Goal: Task Accomplishment & Management: Use online tool/utility

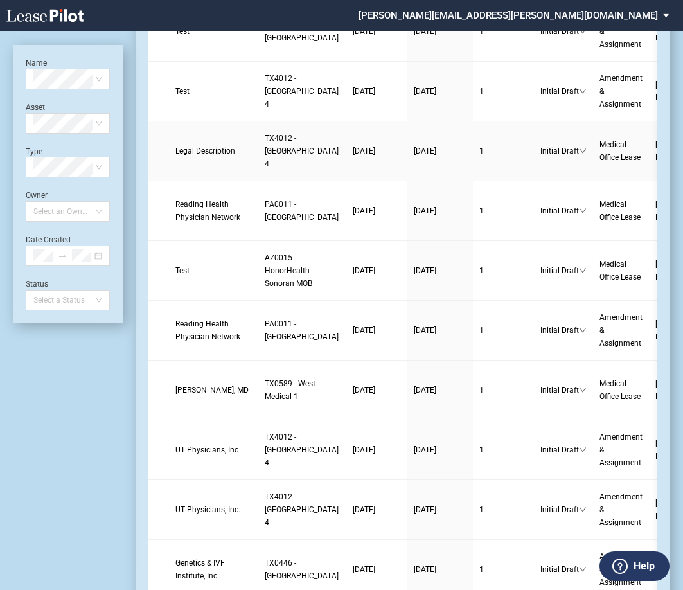
scroll to position [257, 0]
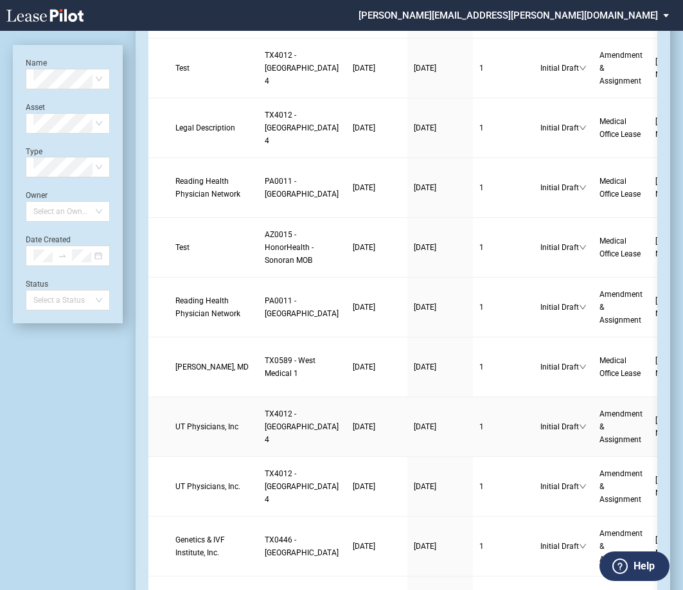
click at [473, 457] on td "1" at bounding box center [503, 427] width 61 height 60
click at [531, 433] on span "Initial Draft" at bounding box center [559, 426] width 39 height 13
click at [473, 457] on td "1" at bounding box center [503, 427] width 61 height 60
click at [209, 433] on link "UT Physicians, Inc" at bounding box center [213, 426] width 76 height 13
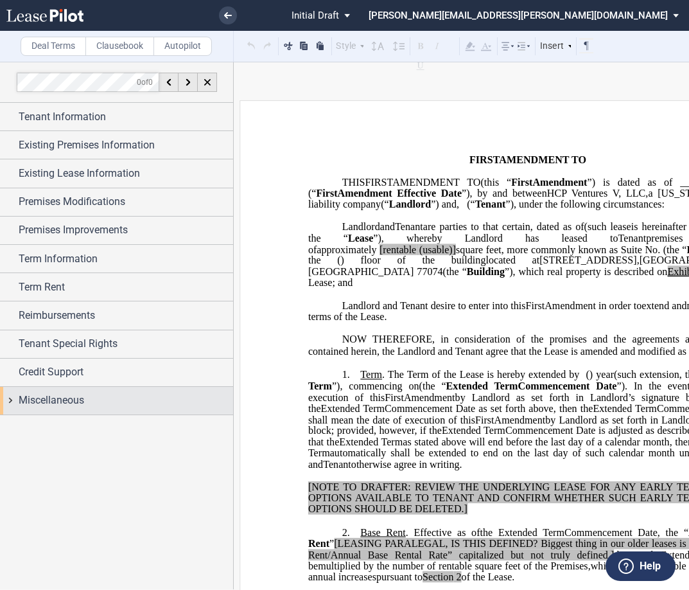
click at [8, 392] on div "Miscellaneous" at bounding box center [116, 401] width 233 height 28
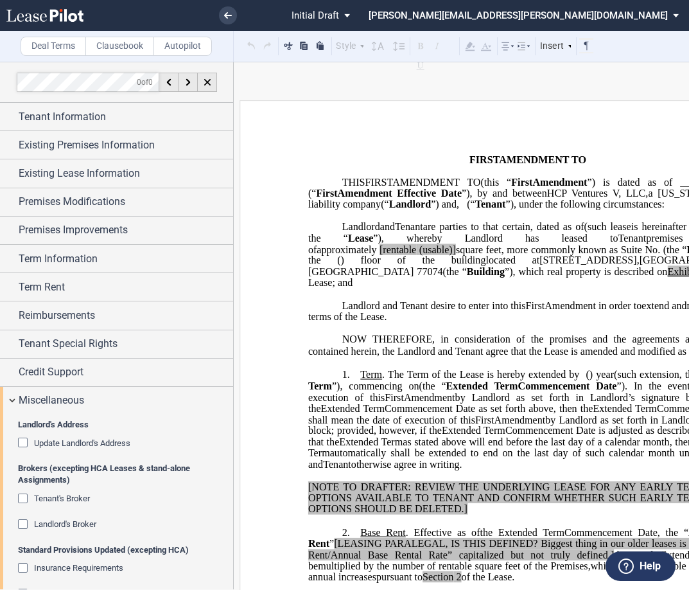
click at [22, 527] on div "Landlord's Broker" at bounding box center [24, 525] width 13 height 13
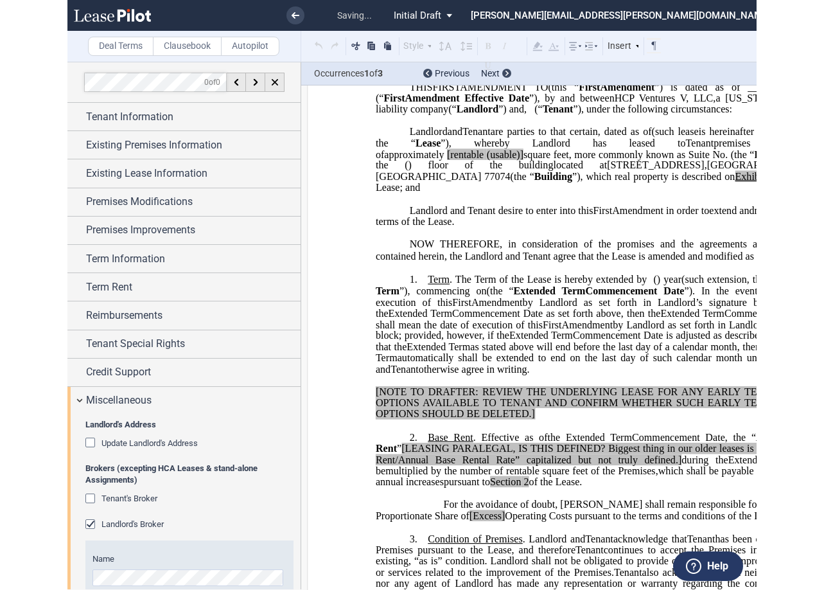
scroll to position [469, 0]
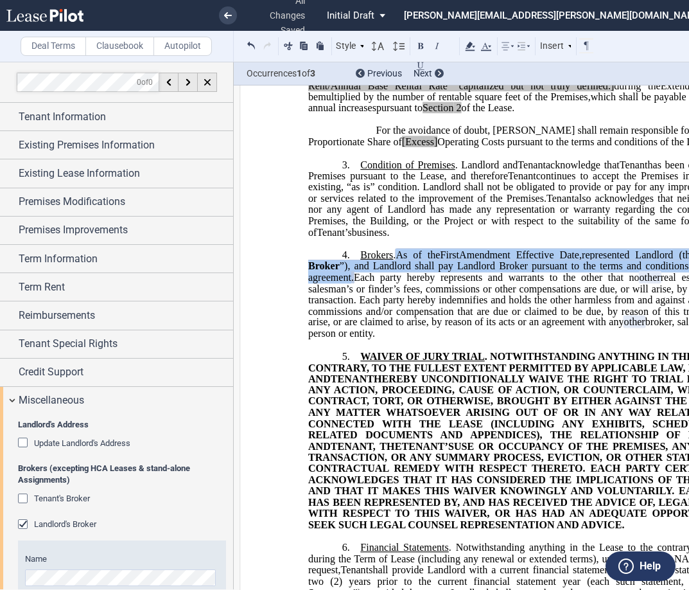
drag, startPoint x: 388, startPoint y: 302, endPoint x: 394, endPoint y: 276, distance: 26.3
click at [394, 276] on span "As of the ﻿ ﻿ First Amendment Effective Date, ﻿ ﻿ represented Landlord (the “ L…" at bounding box center [529, 265] width 442 height 33
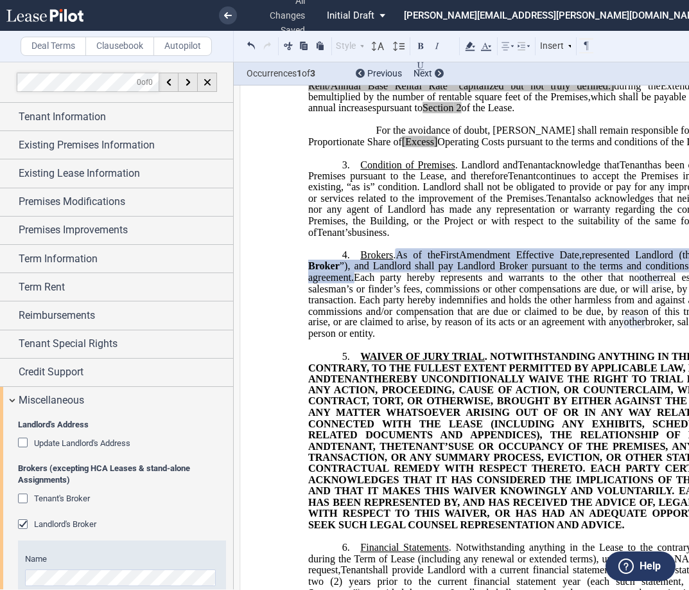
drag, startPoint x: 399, startPoint y: 279, endPoint x: 391, endPoint y: 257, distance: 23.8
click at [391, 238] on p "3. Condition of Premises . Landlord and Assignee Tenant acknowledge that Assign…" at bounding box center [527, 198] width 439 height 79
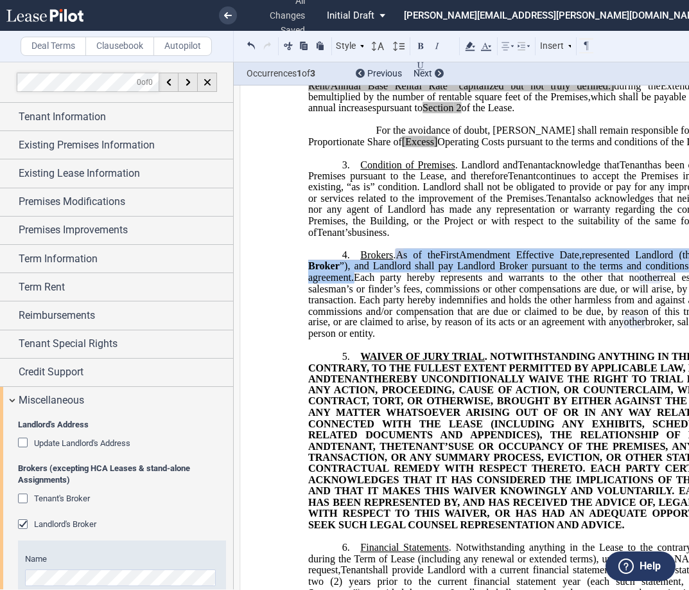
drag, startPoint x: 390, startPoint y: 301, endPoint x: 397, endPoint y: 273, distance: 28.5
click at [397, 273] on p "4. Brokers . As of the ﻿ ﻿ First Amendment Effective Date, ﻿ ﻿ represented Land…" at bounding box center [527, 294] width 439 height 91
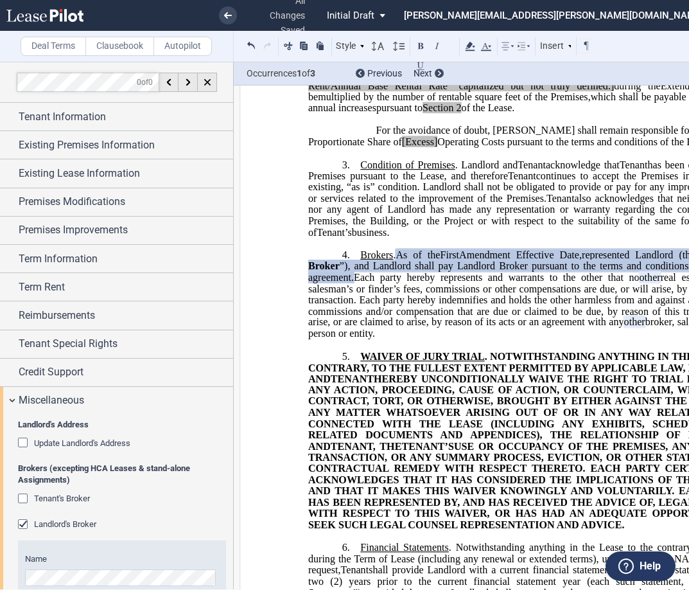
drag, startPoint x: 401, startPoint y: 277, endPoint x: 391, endPoint y: 297, distance: 22.4
click at [391, 283] on span "Each party hereby represents and warrants to the other that no" at bounding box center [496, 278] width 285 height 12
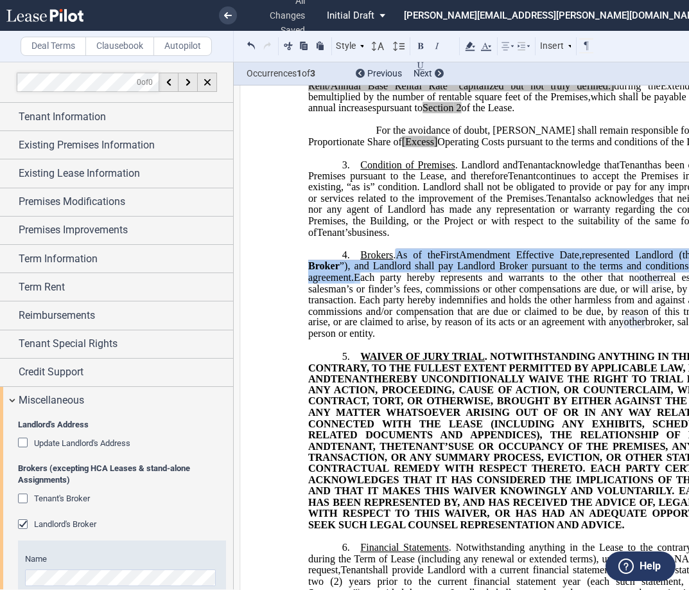
drag, startPoint x: 391, startPoint y: 297, endPoint x: 392, endPoint y: 275, distance: 21.9
click at [392, 275] on p "4. Brokers . As of the ﻿ ﻿ First Amendment Effective Date, ﻿ ﻿ represented Land…" at bounding box center [527, 294] width 439 height 91
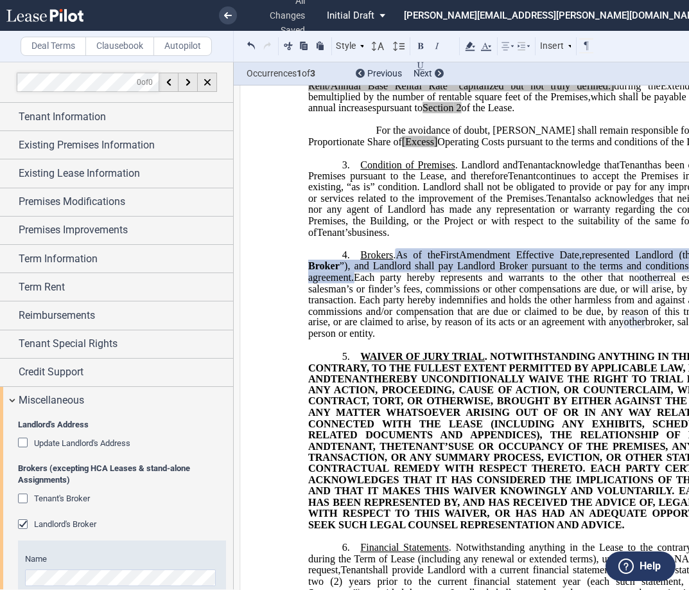
drag, startPoint x: 392, startPoint y: 275, endPoint x: 393, endPoint y: 300, distance: 25.1
click at [393, 283] on span "Each party hereby represents and warrants to the other that no" at bounding box center [496, 278] width 285 height 12
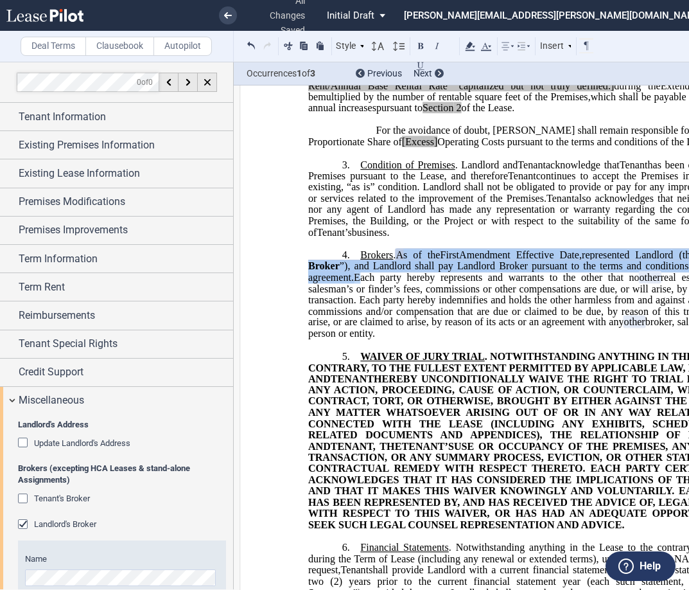
drag, startPoint x: 389, startPoint y: 299, endPoint x: 397, endPoint y: 279, distance: 21.0
click at [397, 279] on p "4. Brokers . As of the ﻿ ﻿ First Amendment Effective Date, ﻿ ﻿ represented Land…" at bounding box center [527, 294] width 439 height 91
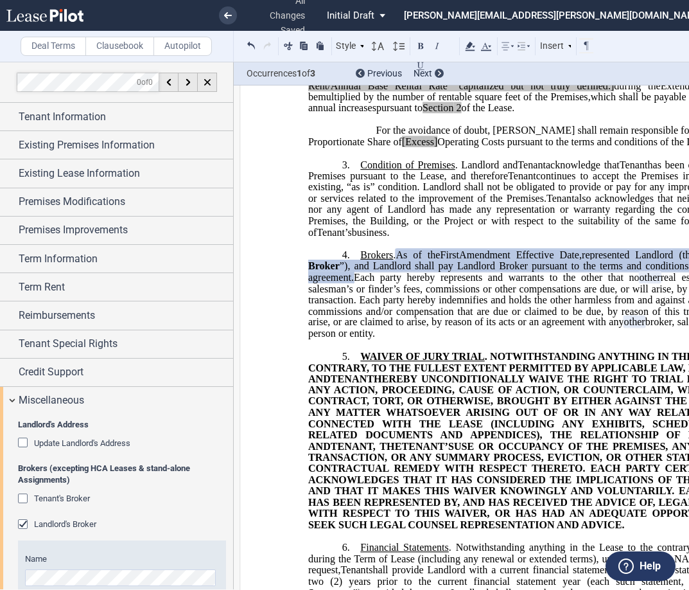
drag, startPoint x: 396, startPoint y: 279, endPoint x: 393, endPoint y: 302, distance: 22.6
click at [393, 283] on span "Each party hereby represents and warrants to the other that no" at bounding box center [496, 278] width 285 height 12
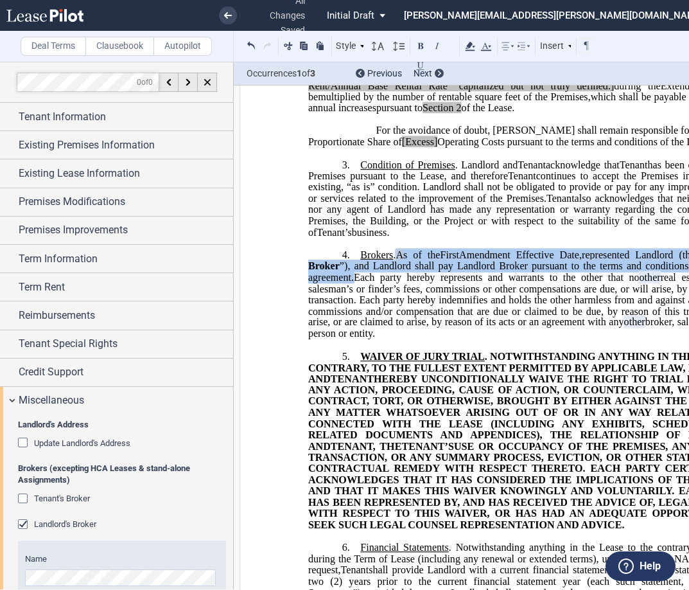
drag, startPoint x: 391, startPoint y: 301, endPoint x: 398, endPoint y: 279, distance: 23.0
click at [398, 279] on p "4. Brokers . As of the ﻿ ﻿ First Amendment Effective Date, ﻿ ﻿ represented Land…" at bounding box center [527, 294] width 439 height 91
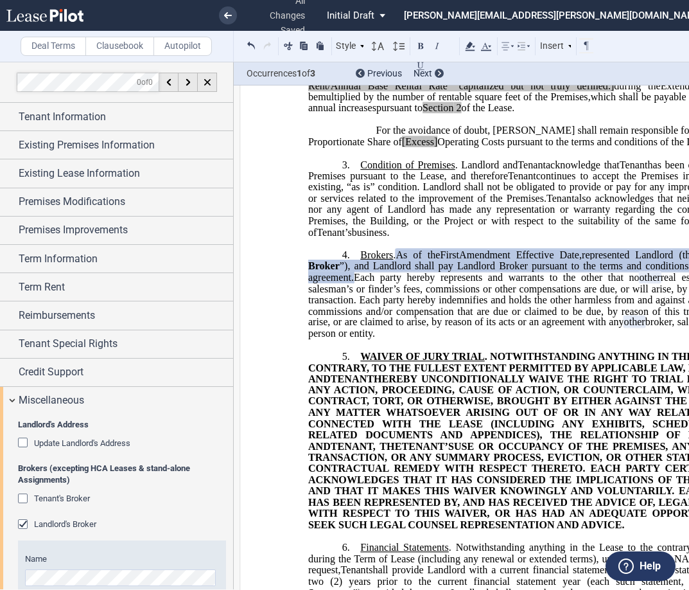
drag, startPoint x: 398, startPoint y: 279, endPoint x: 398, endPoint y: 298, distance: 19.3
click at [398, 283] on span "Each party hereby represents and warrants to the other that no" at bounding box center [496, 278] width 285 height 12
click at [390, 283] on span "Each party hereby represents and warrants to the other that no" at bounding box center [496, 278] width 285 height 12
